Goal: Check status: Check status

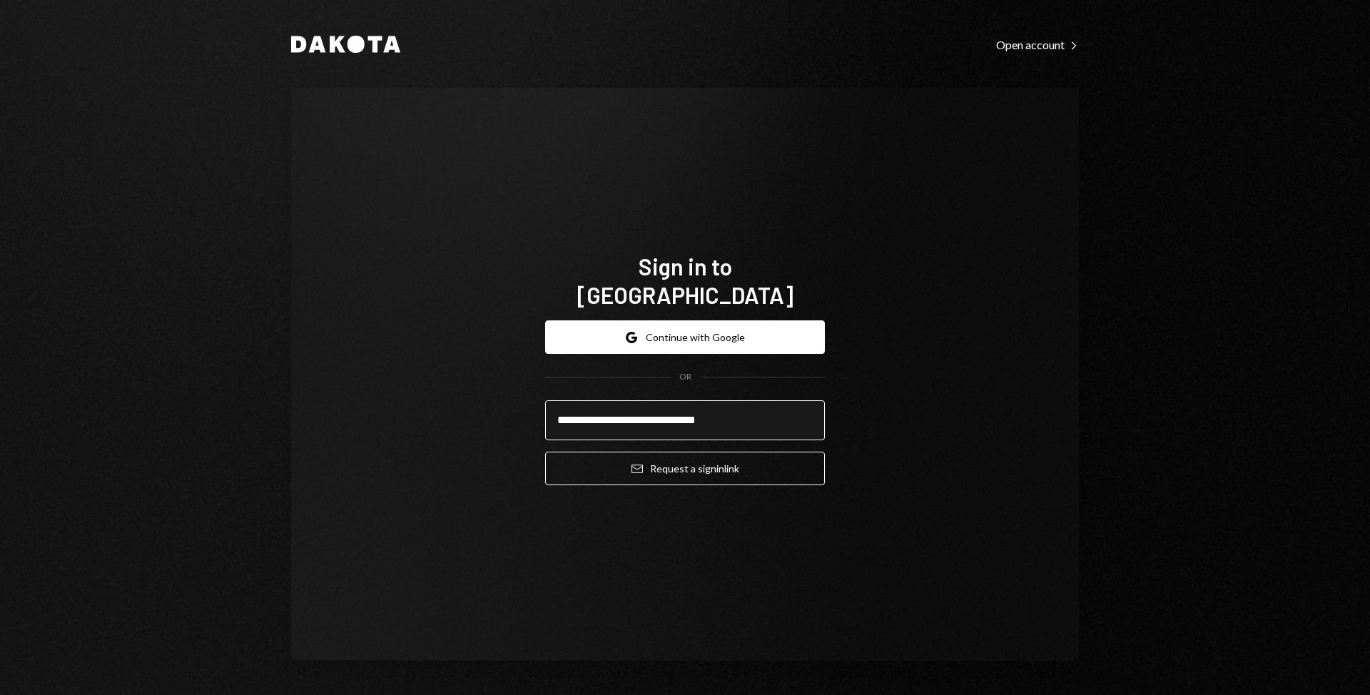
type input "**********"
click at [545, 452] on button "Email Request a sign in link" at bounding box center [685, 469] width 280 height 34
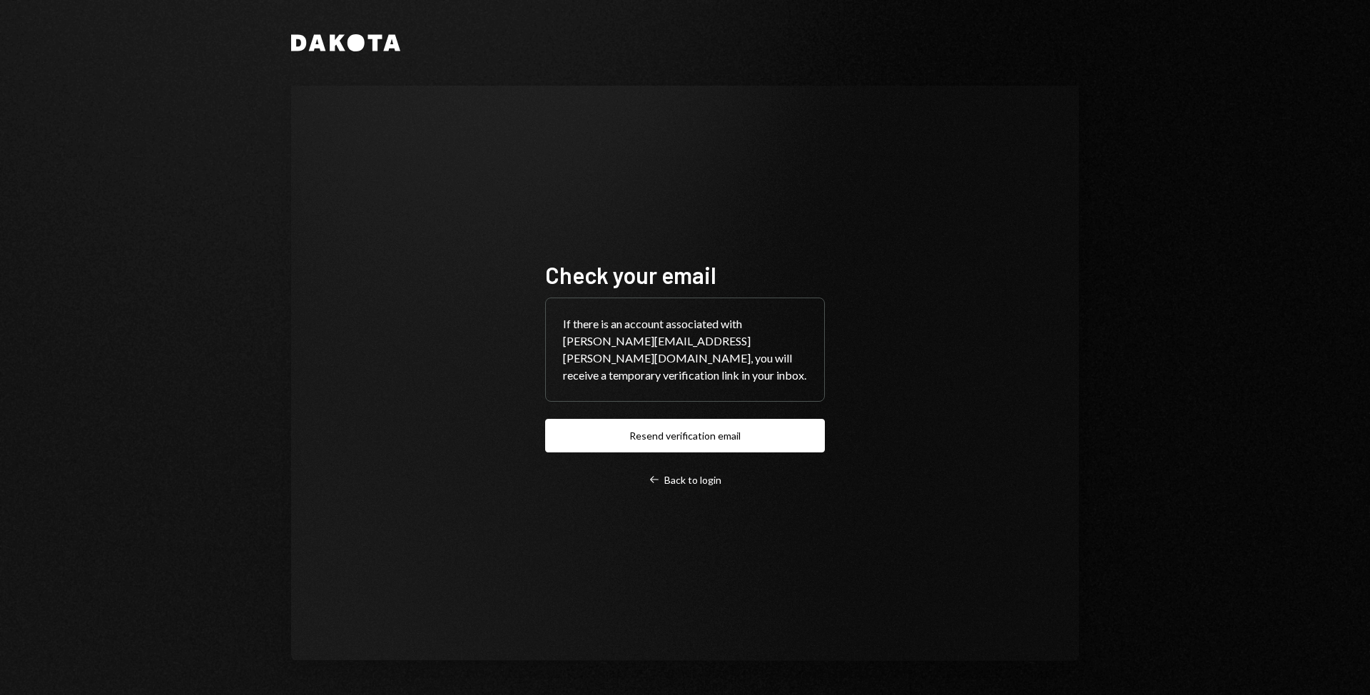
click at [594, 190] on div "Check your email If there is an account associated with frasher.ulaj@movementne…" at bounding box center [685, 373] width 788 height 575
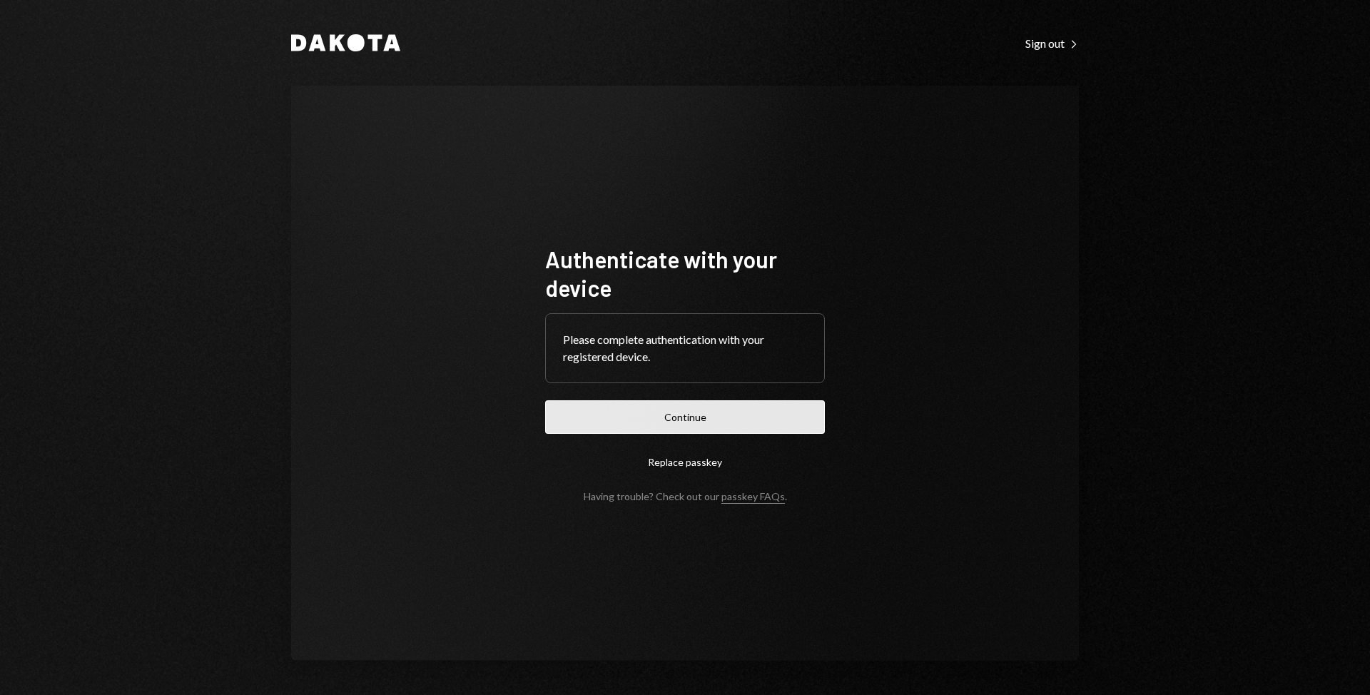
click at [624, 415] on button "Continue" at bounding box center [685, 417] width 280 height 34
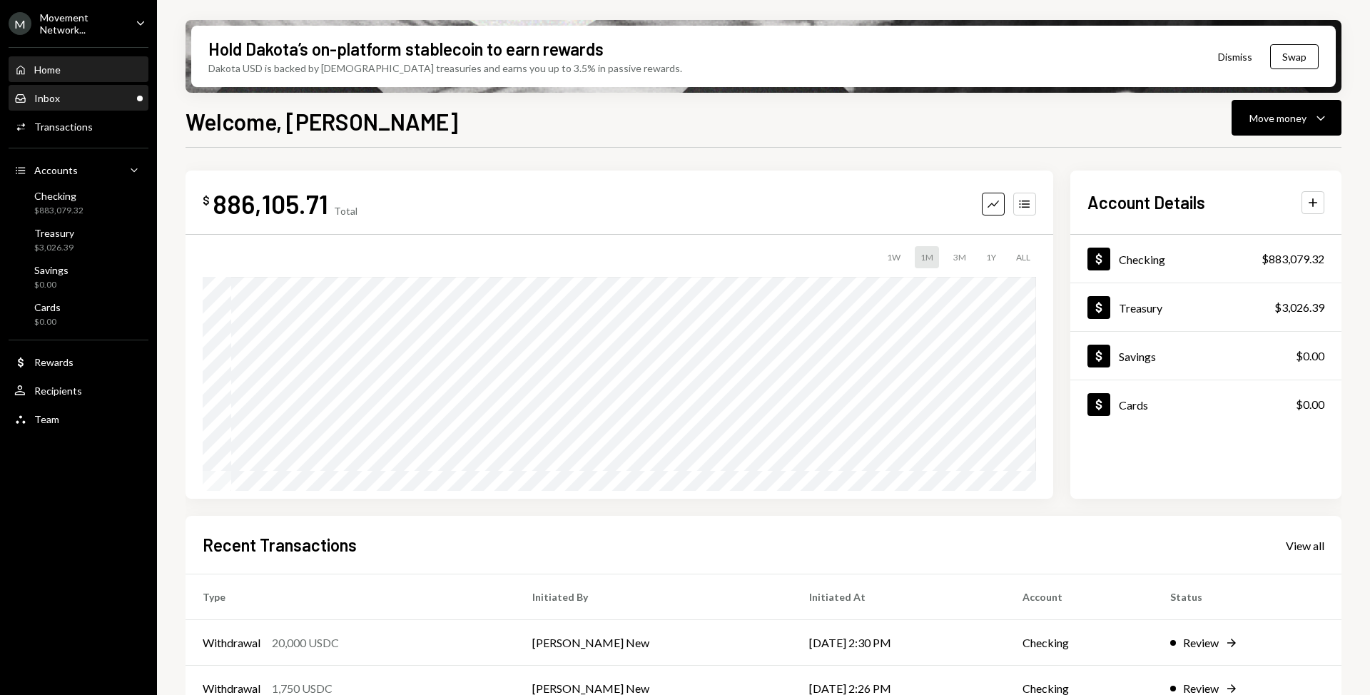
click at [84, 99] on div "Inbox Inbox" at bounding box center [78, 98] width 128 height 13
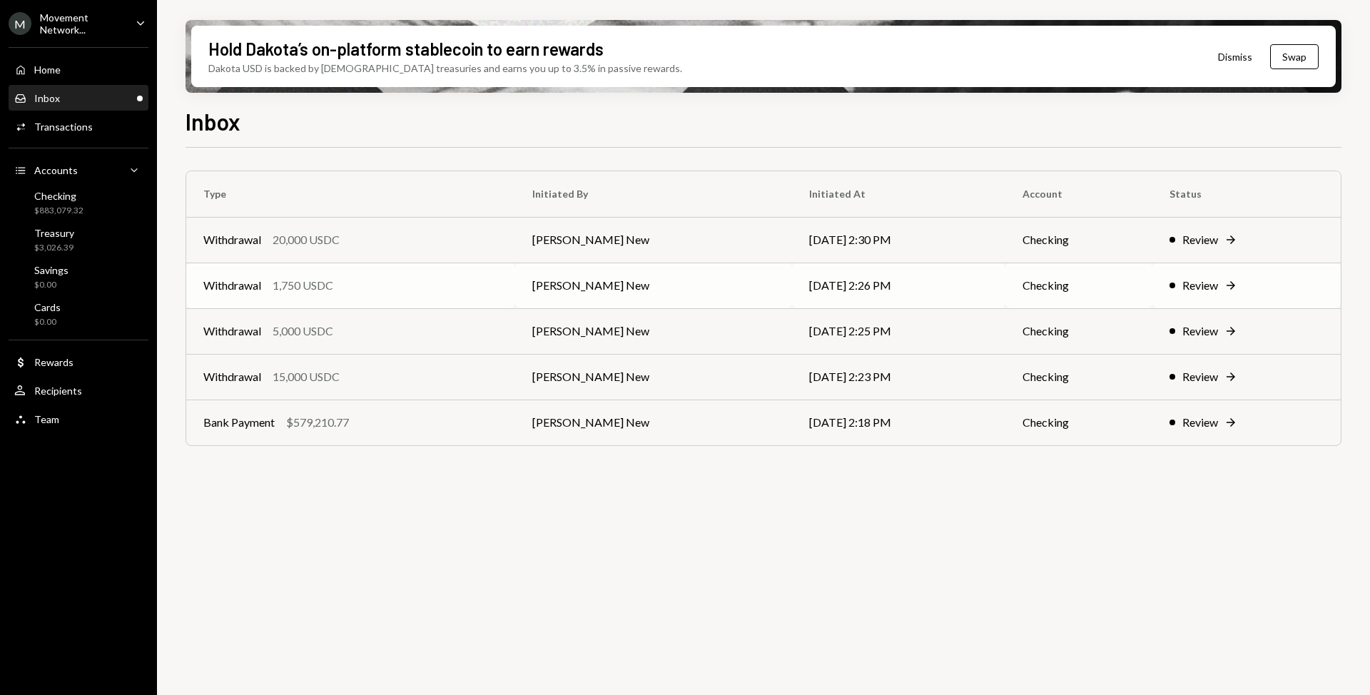
click at [425, 292] on div "Withdrawal 1,750 USDC" at bounding box center [350, 285] width 295 height 17
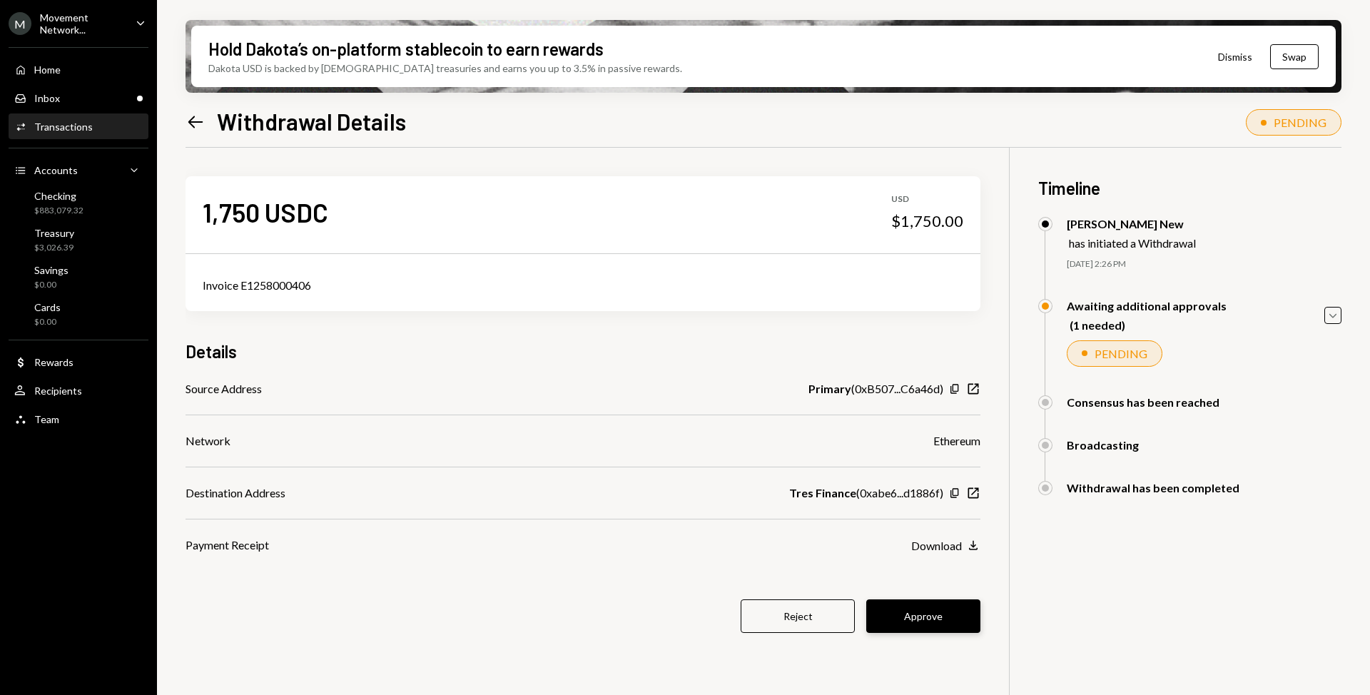
click at [910, 602] on button "Approve" at bounding box center [923, 616] width 114 height 34
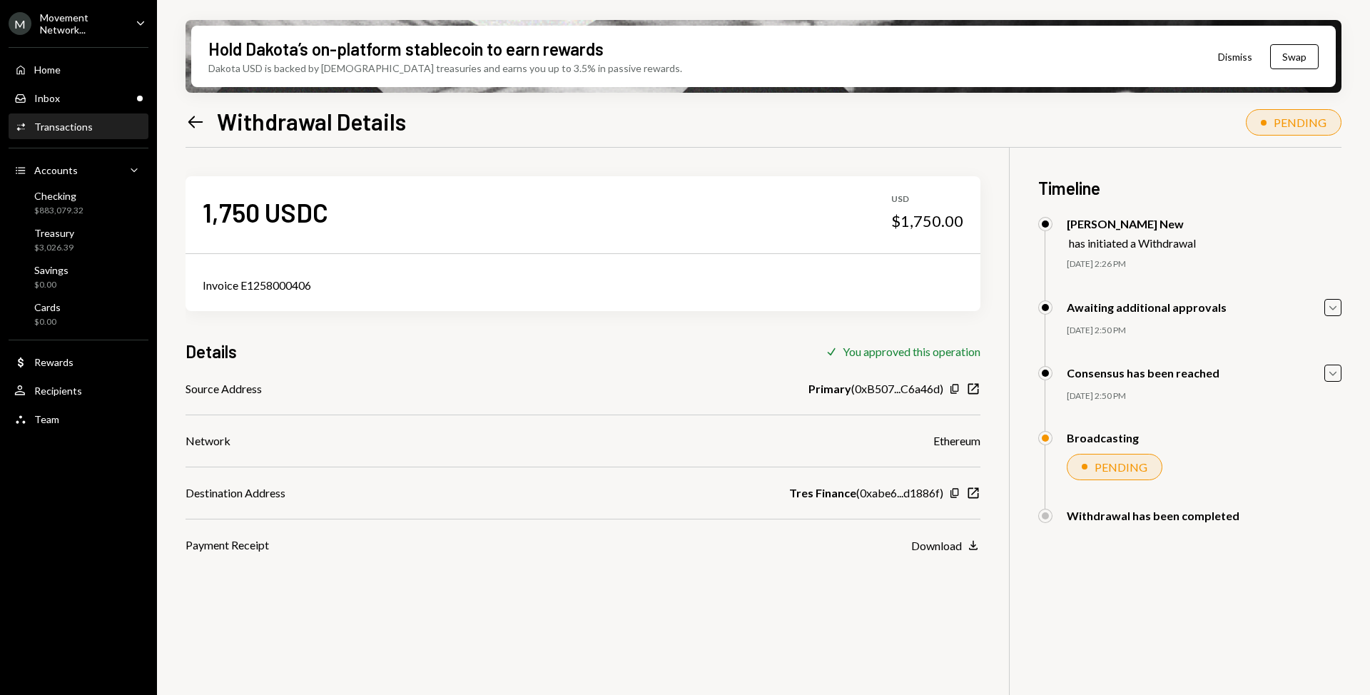
click at [198, 128] on icon "Left Arrow" at bounding box center [196, 122] width 20 height 20
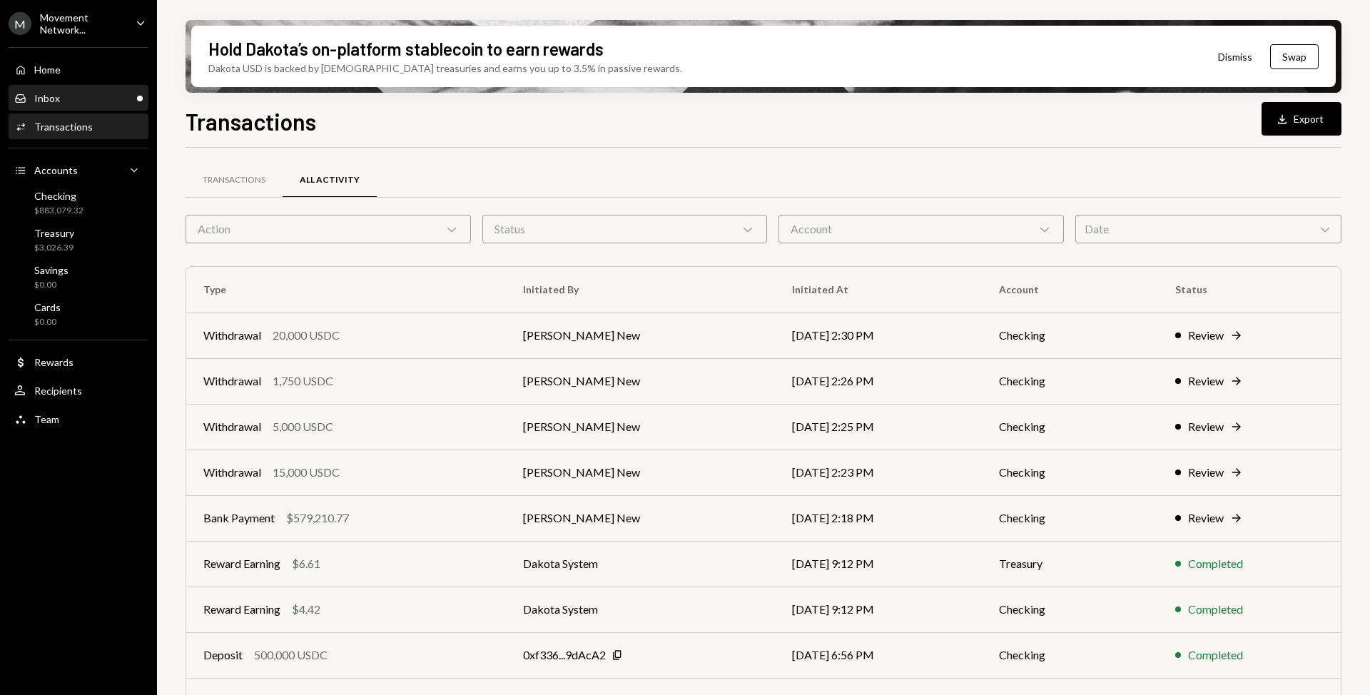
click at [76, 94] on div "Inbox Inbox" at bounding box center [78, 98] width 128 height 13
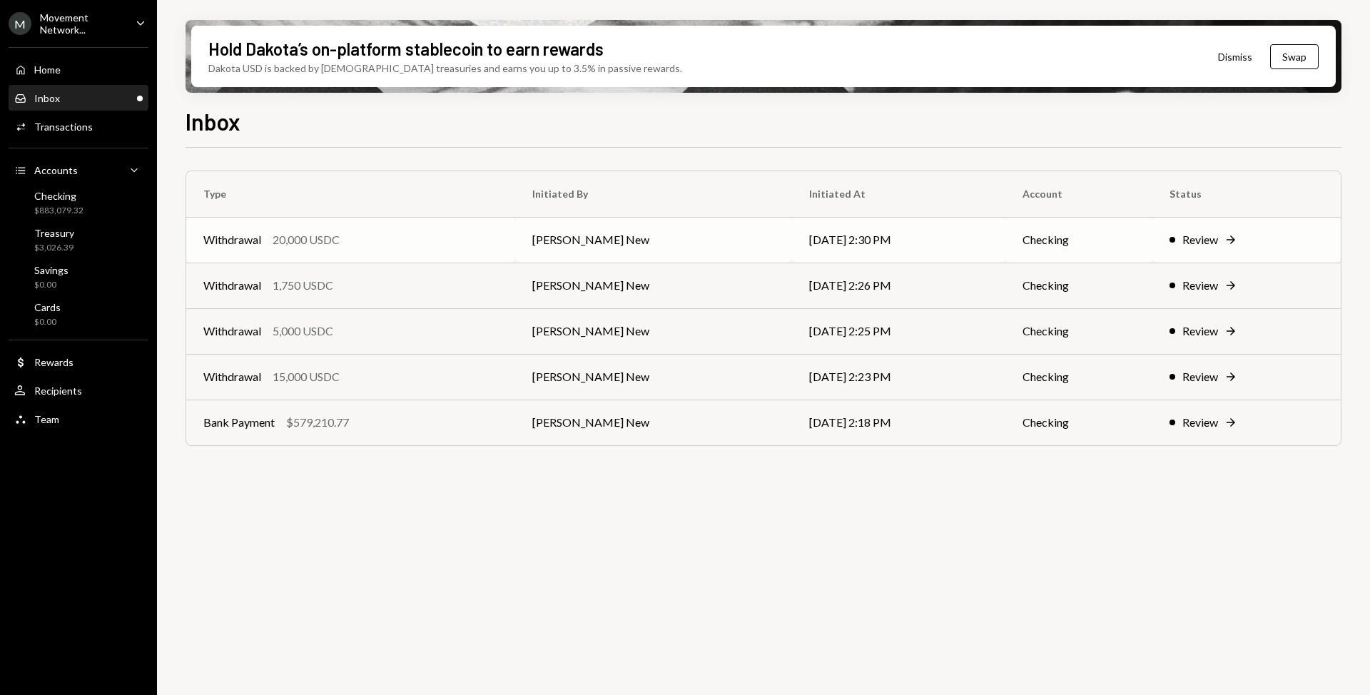
click at [431, 251] on td "Withdrawal 20,000 USDC" at bounding box center [350, 240] width 329 height 46
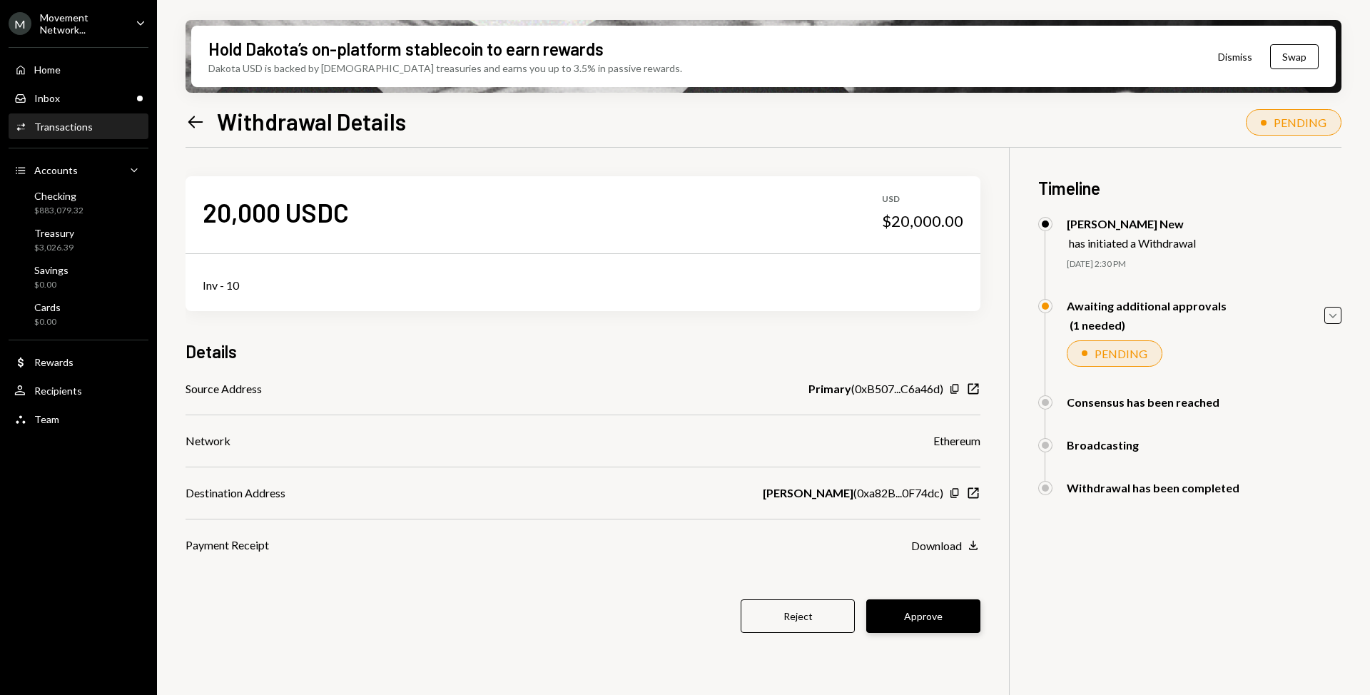
click at [949, 612] on button "Approve" at bounding box center [923, 616] width 114 height 34
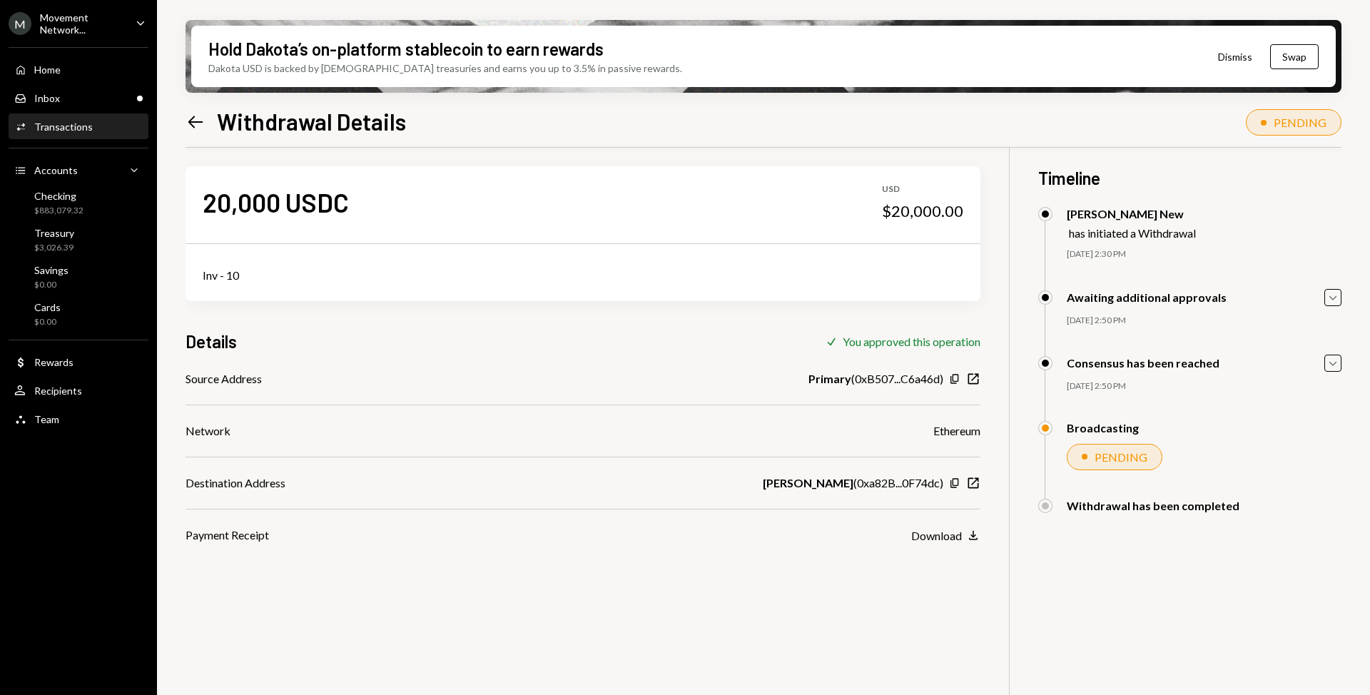
click at [192, 118] on icon at bounding box center [195, 122] width 15 height 12
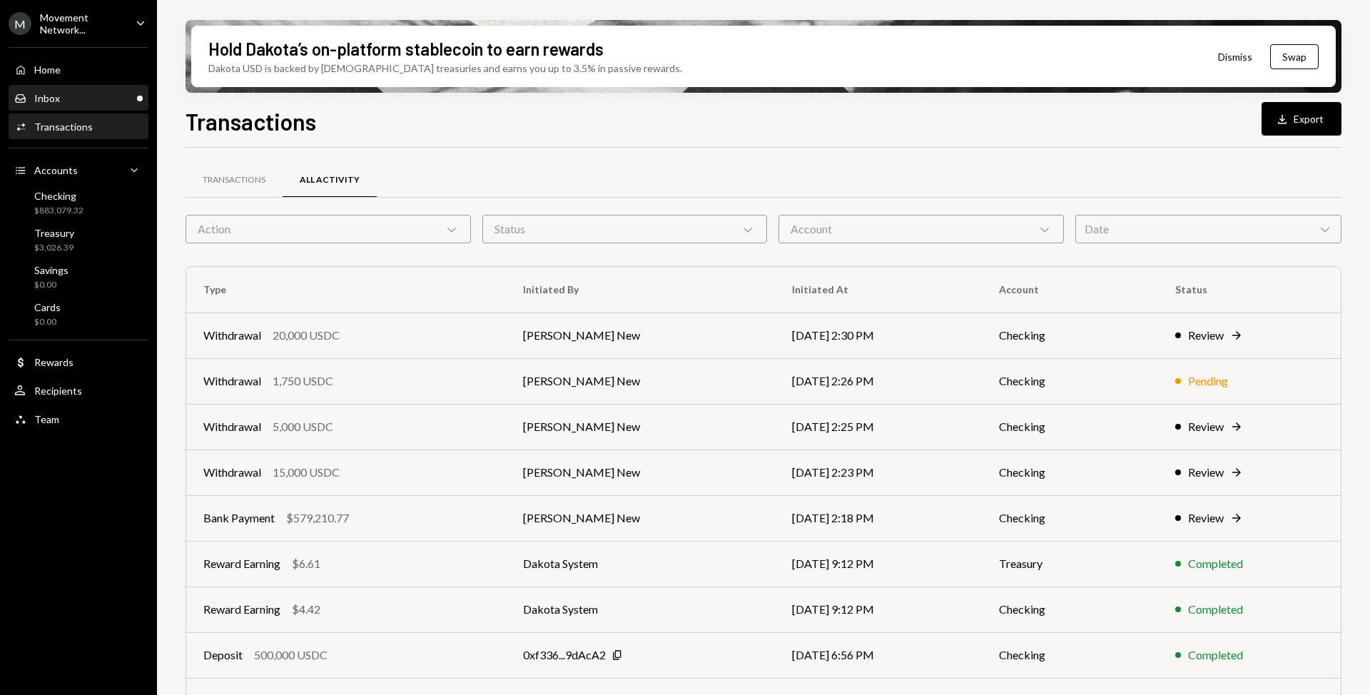
click at [101, 103] on div "Inbox Inbox" at bounding box center [78, 98] width 128 height 13
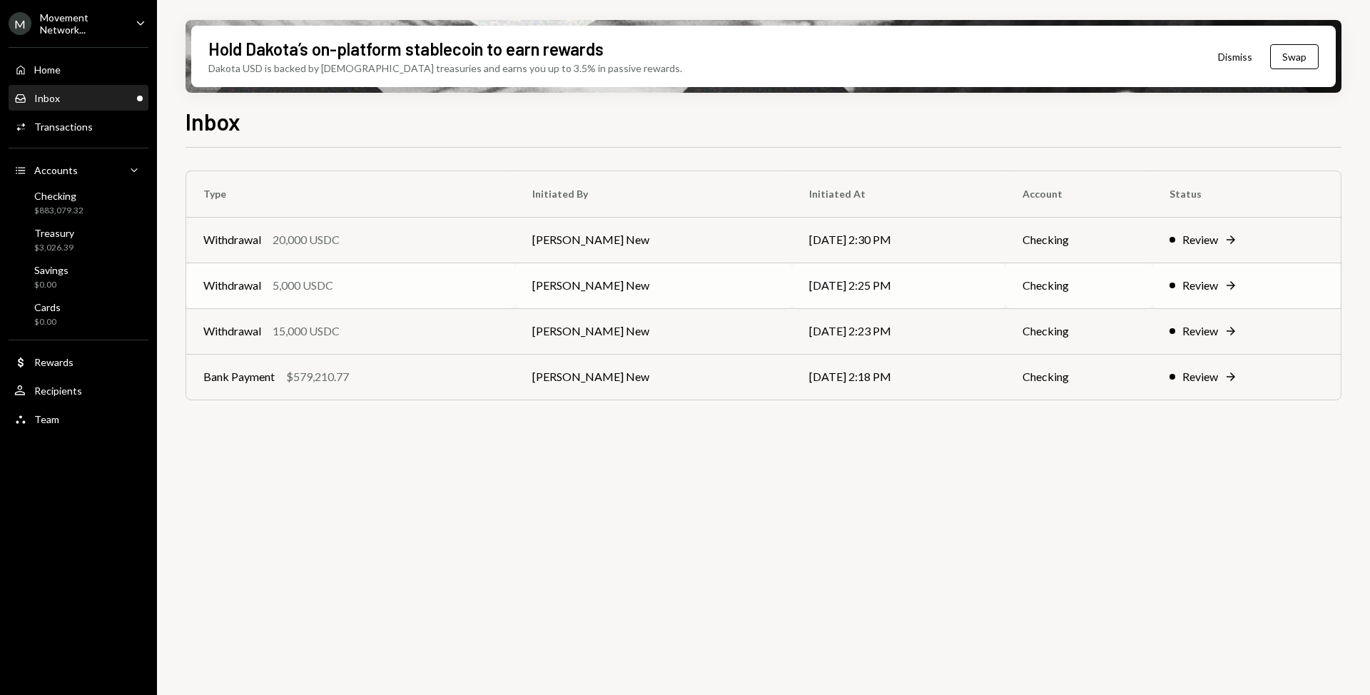
click at [444, 295] on td "Withdrawal 5,000 USDC" at bounding box center [350, 286] width 329 height 46
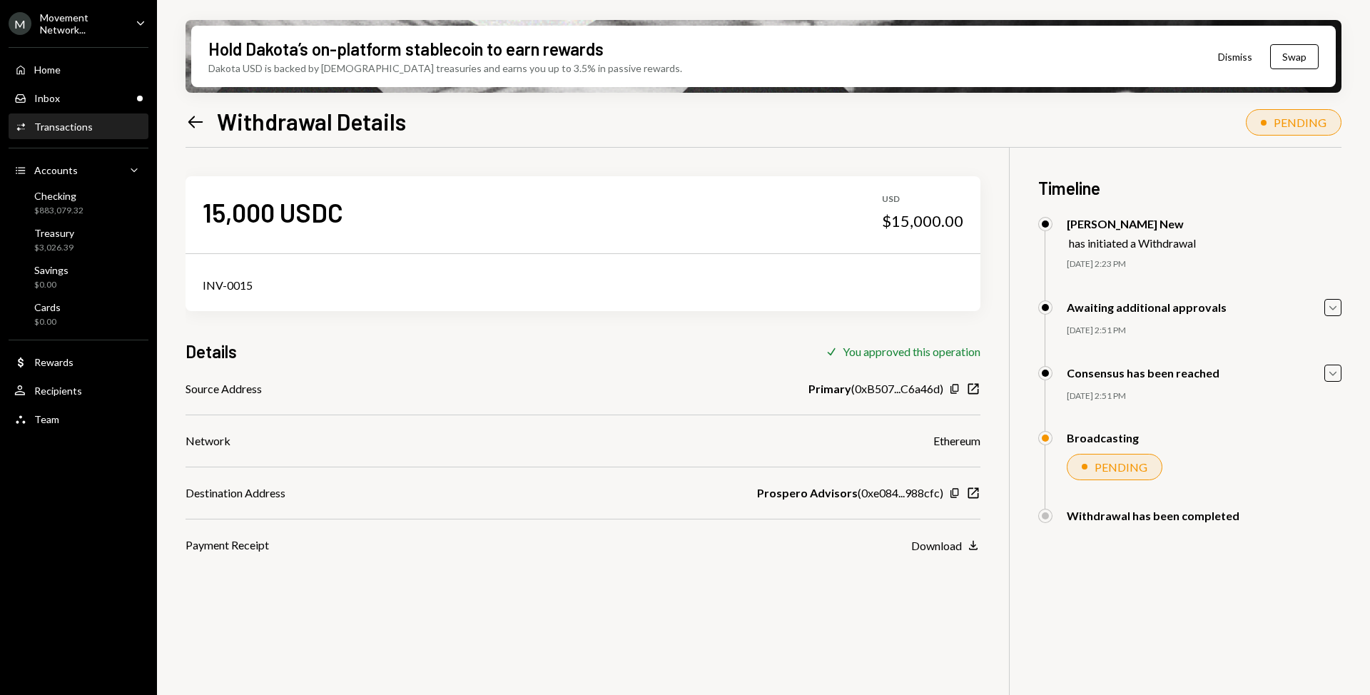
click at [183, 122] on div "Hold Dakota’s on-platform stablecoin to earn rewards Dakota USD is backed by U.…" at bounding box center [763, 347] width 1213 height 695
click at [189, 121] on icon at bounding box center [195, 122] width 15 height 12
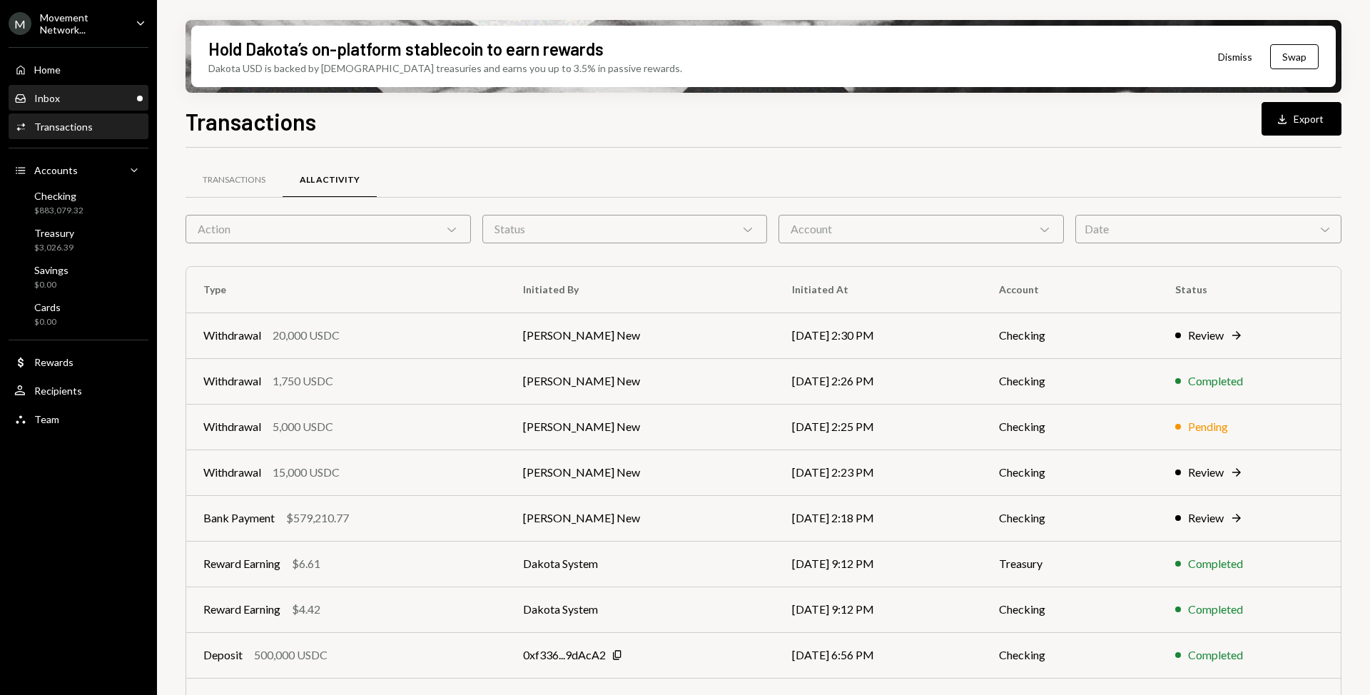
click at [97, 88] on div "Inbox Inbox" at bounding box center [78, 98] width 128 height 24
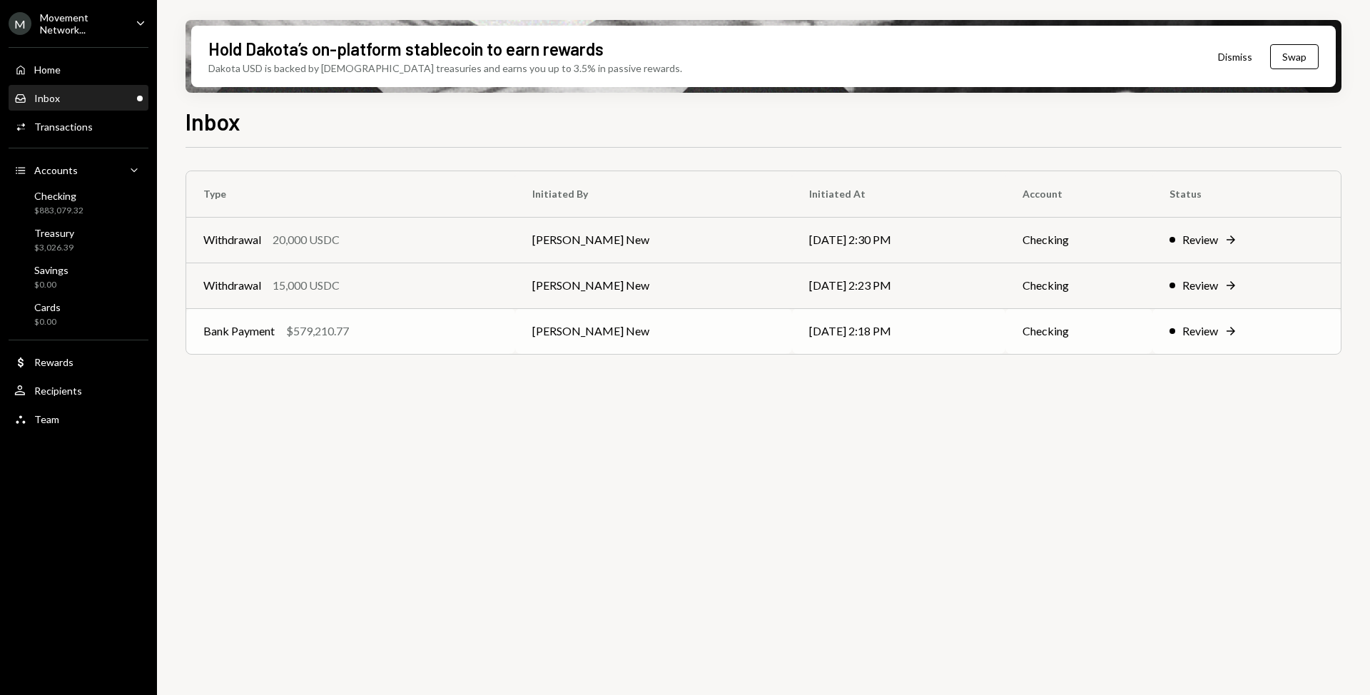
click at [382, 330] on div "Bank Payment $579,210.77" at bounding box center [350, 331] width 295 height 17
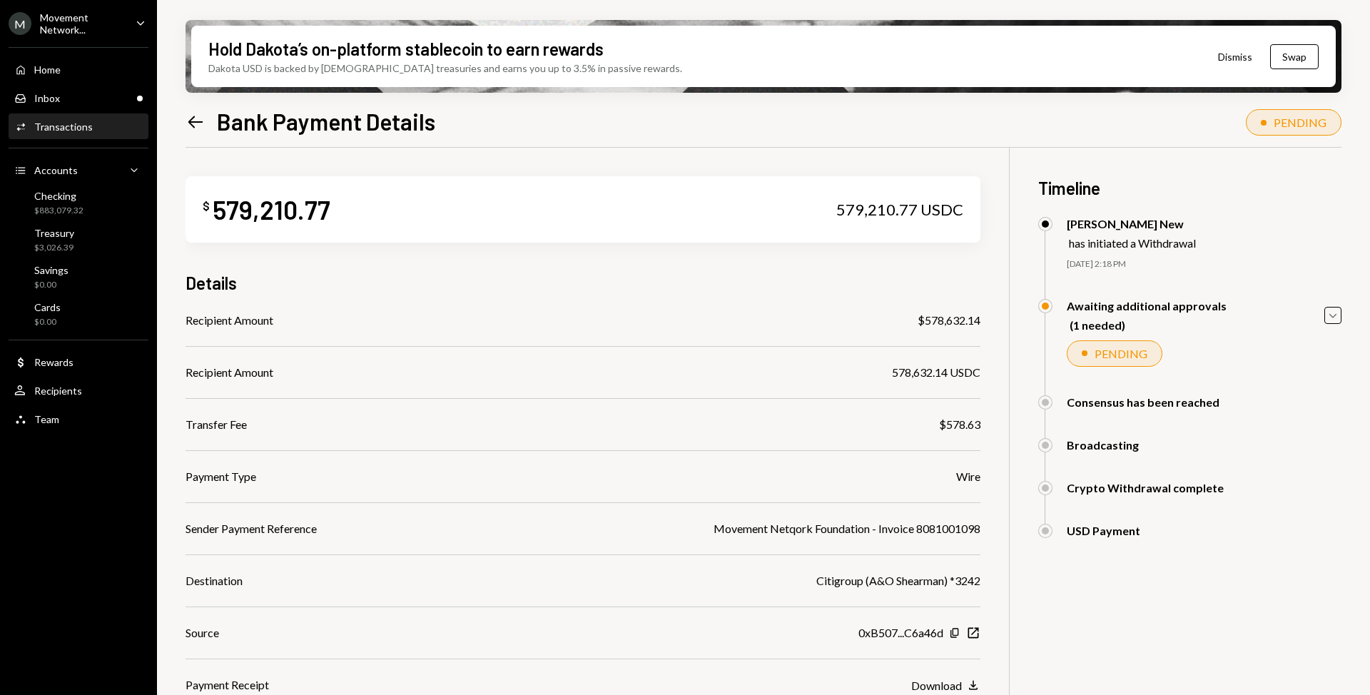
scroll to position [114, 0]
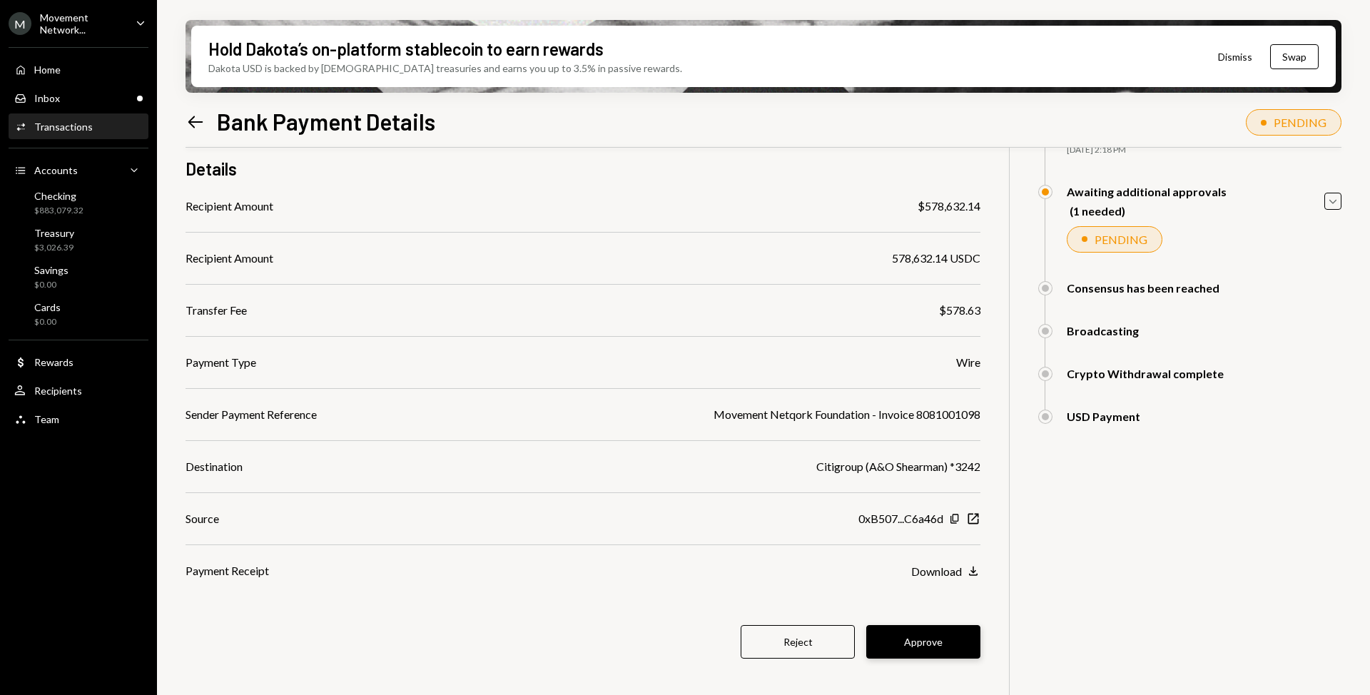
click at [912, 635] on button "Approve" at bounding box center [923, 642] width 114 height 34
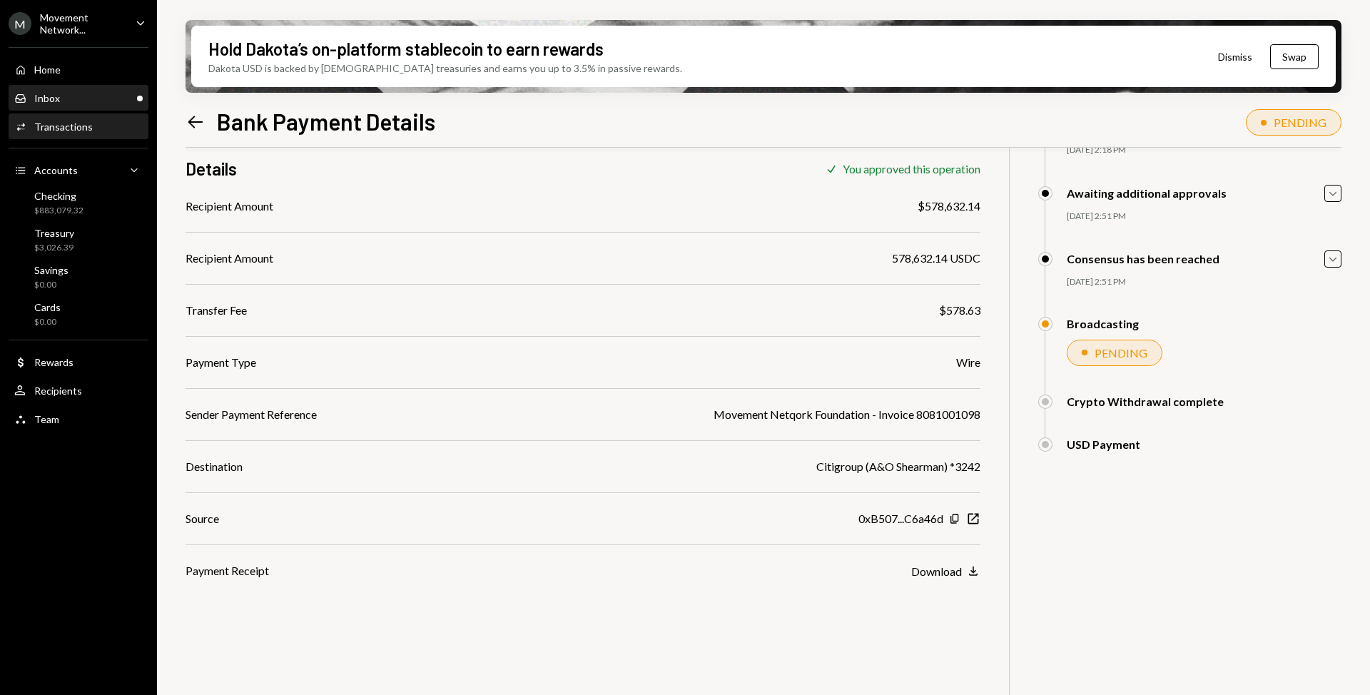
click at [94, 102] on div "Inbox Inbox" at bounding box center [78, 98] width 128 height 13
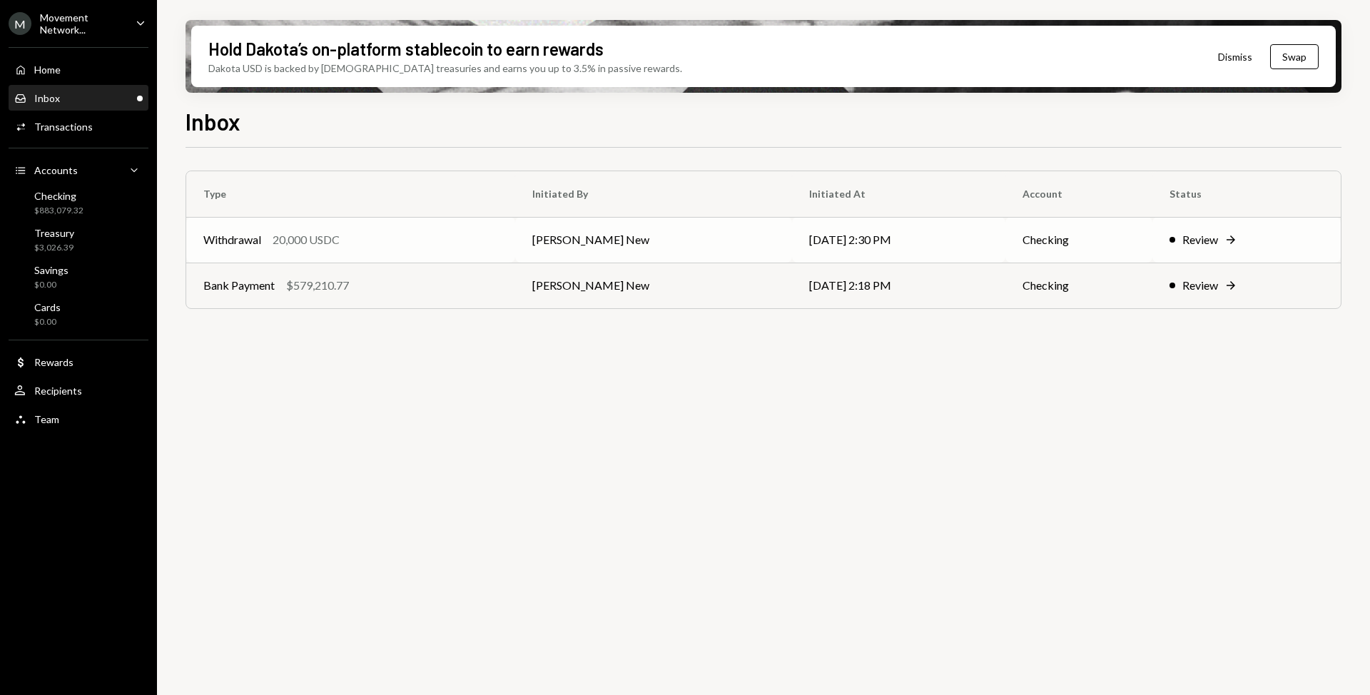
click at [501, 224] on td "Withdrawal 20,000 USDC" at bounding box center [350, 240] width 329 height 46
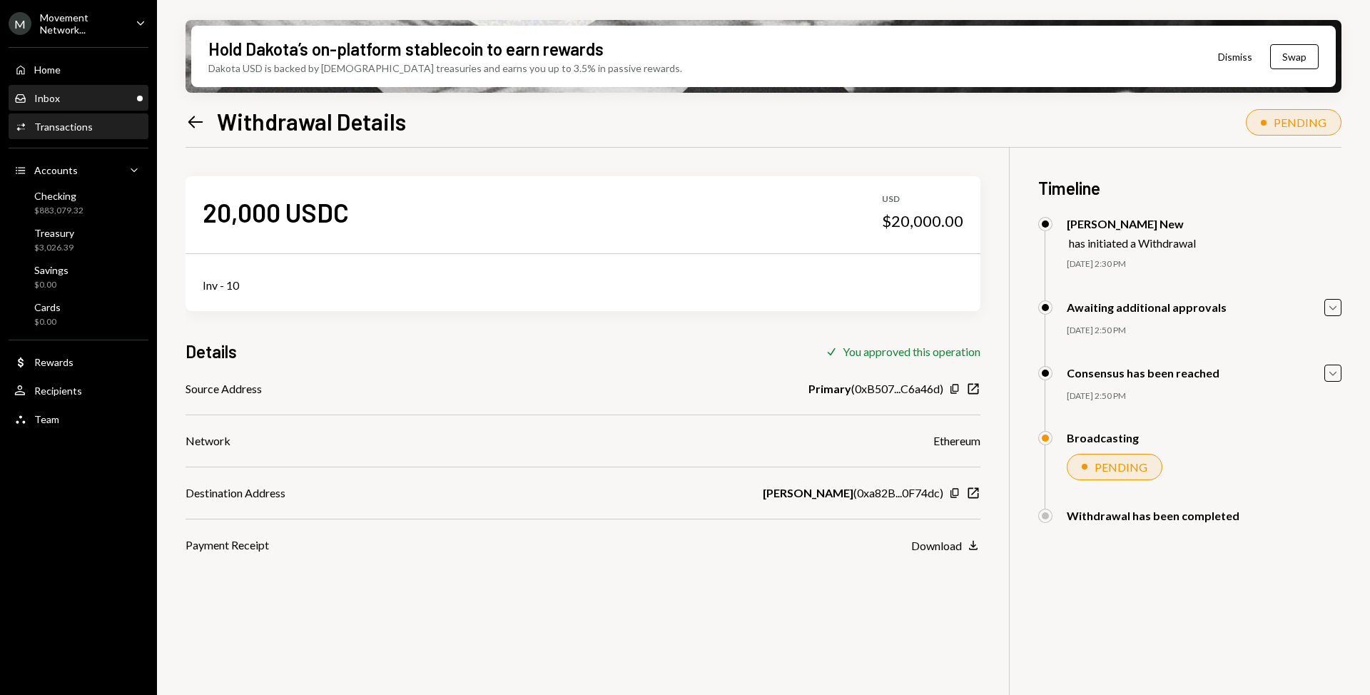
click at [88, 97] on div "Inbox Inbox" at bounding box center [78, 98] width 128 height 13
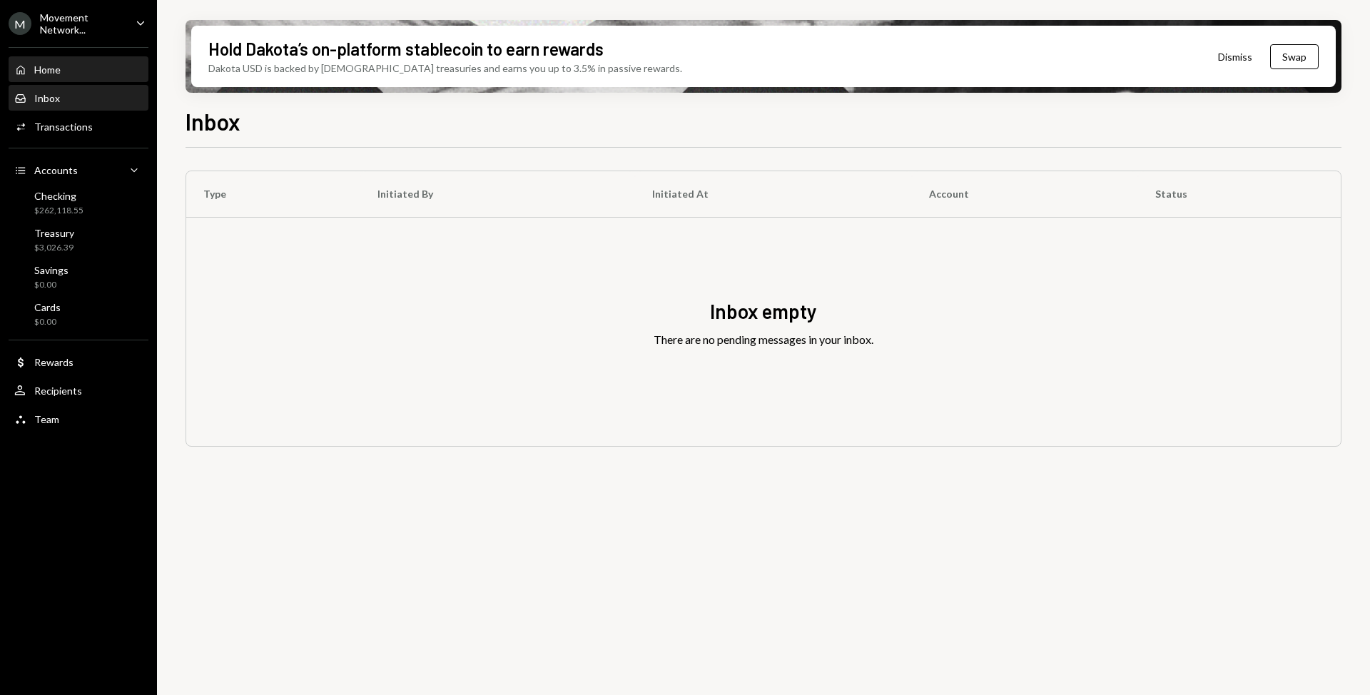
click at [60, 62] on div "Home Home" at bounding box center [78, 70] width 128 height 24
